Goal: Find specific page/section: Find specific page/section

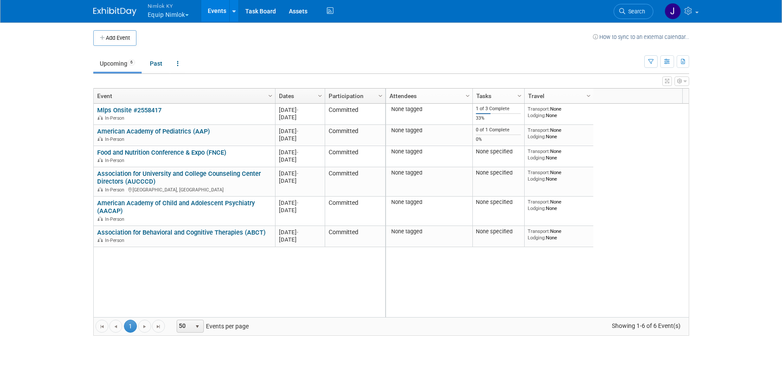
click at [200, 19] on button "Nimlok KY Equip Nimlok" at bounding box center [173, 11] width 53 height 22
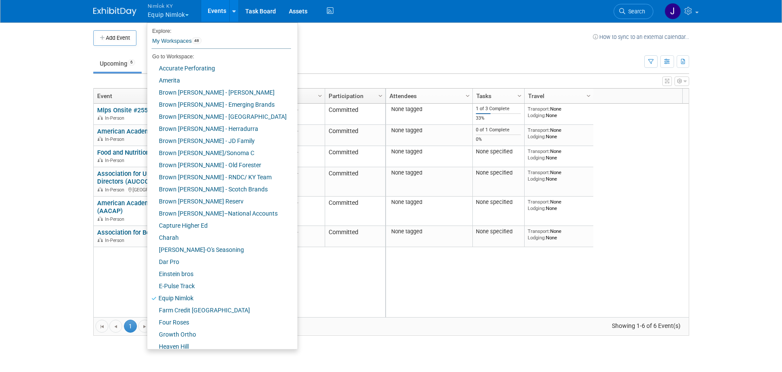
click at [181, 15] on button "Nimlok KY Equip Nimlok" at bounding box center [173, 11] width 53 height 22
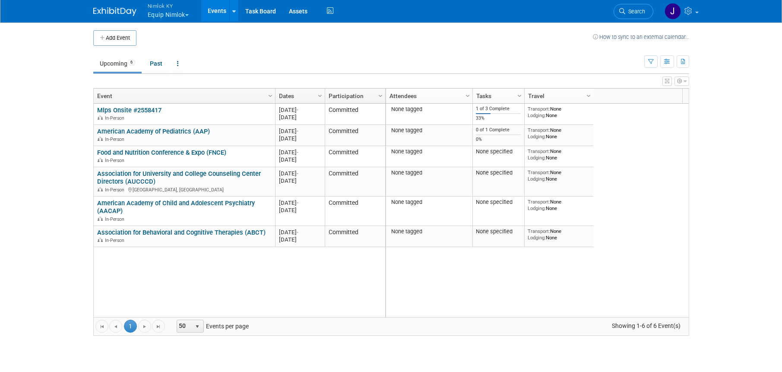
click at [181, 15] on button "Nimlok KY Equip Nimlok" at bounding box center [173, 11] width 53 height 22
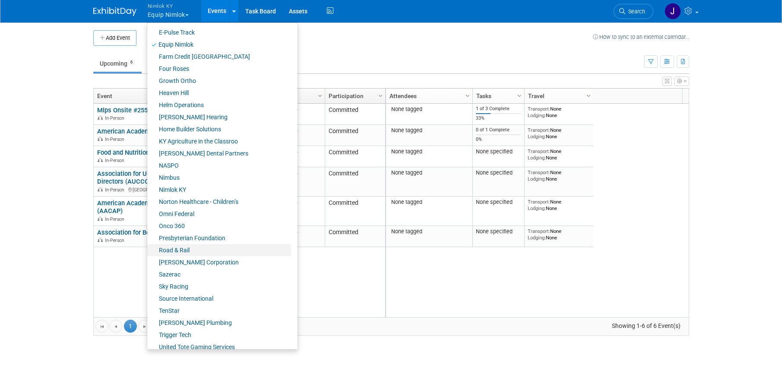
scroll to position [254, 0]
click at [209, 221] on link "Onco 360" at bounding box center [219, 225] width 144 height 12
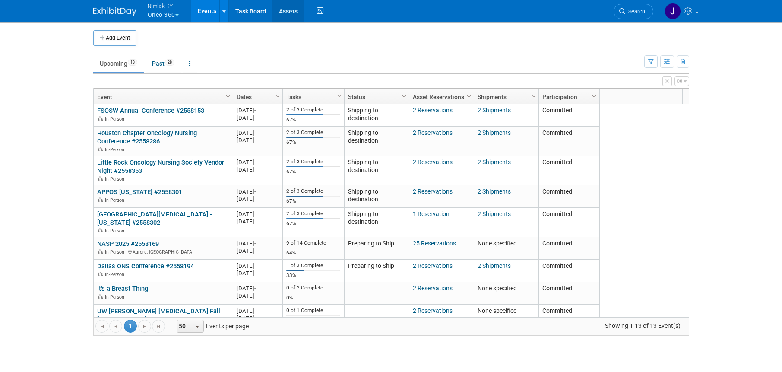
click at [295, 12] on link "Assets" at bounding box center [288, 11] width 32 height 22
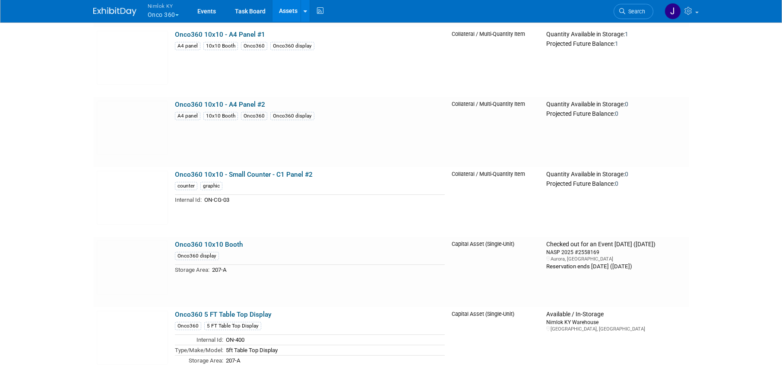
scroll to position [1550, 0]
click at [133, 272] on img at bounding box center [132, 267] width 71 height 54
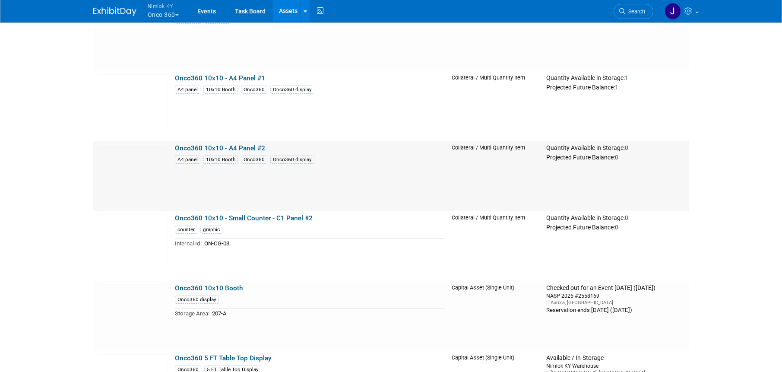
scroll to position [1694, 0]
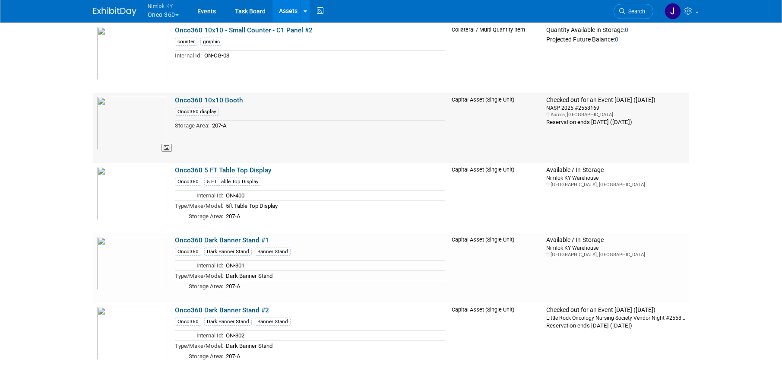
click at [123, 136] on img at bounding box center [132, 123] width 71 height 54
